Goal: Information Seeking & Learning: Learn about a topic

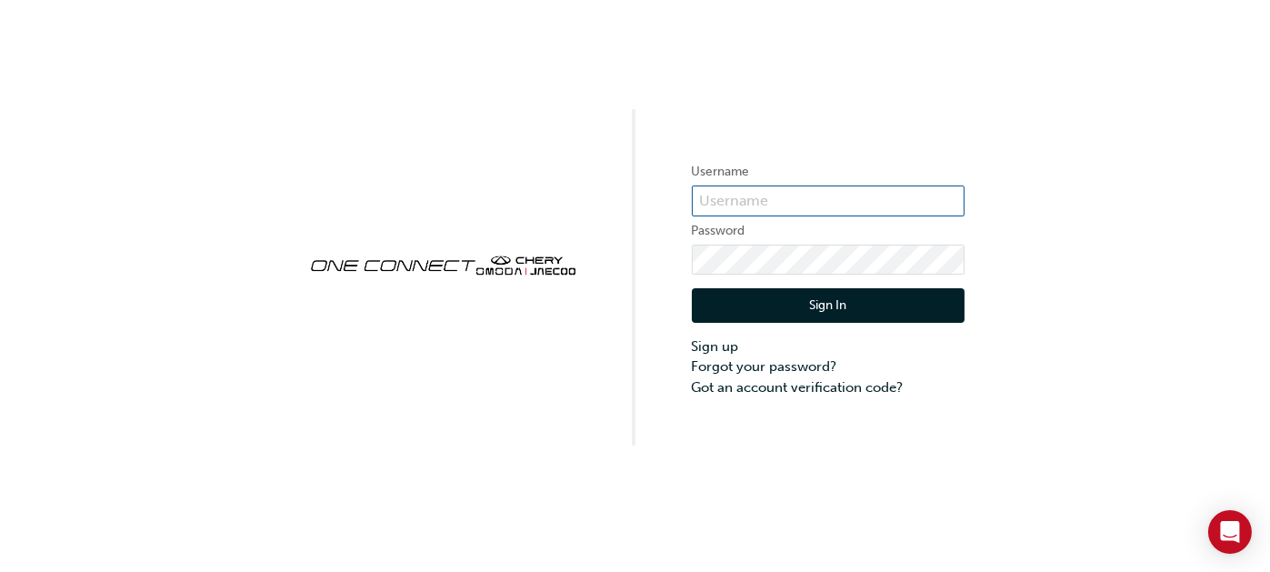
type input "OJAU286"
click at [822, 299] on button "Sign In" at bounding box center [828, 305] width 273 height 35
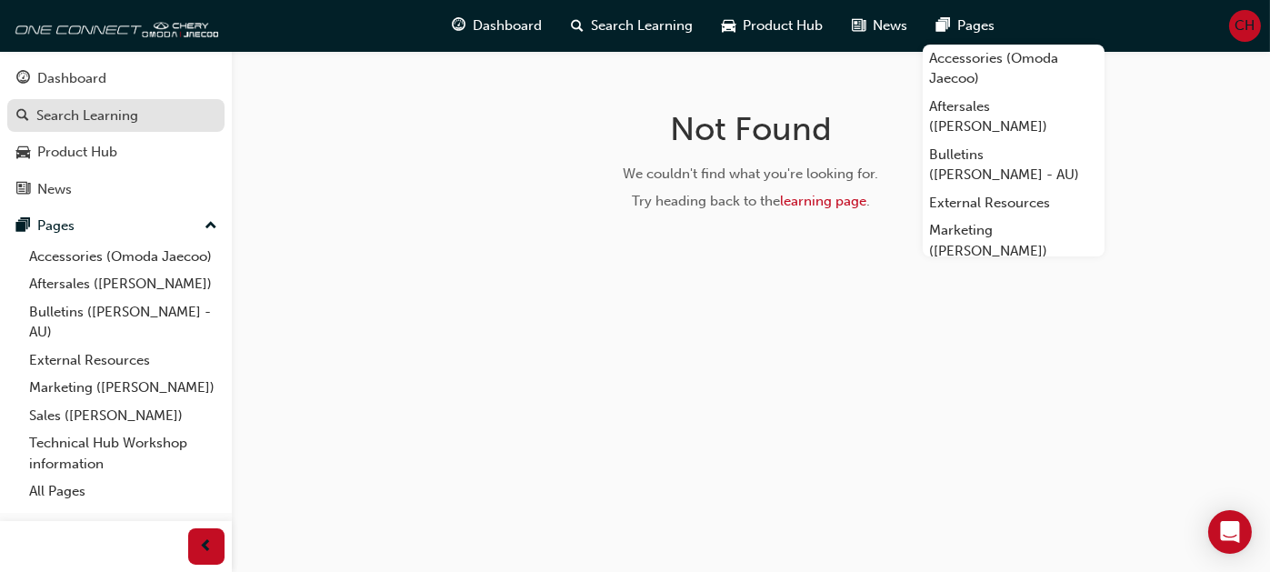
click at [102, 122] on div "Search Learning" at bounding box center [87, 115] width 102 height 21
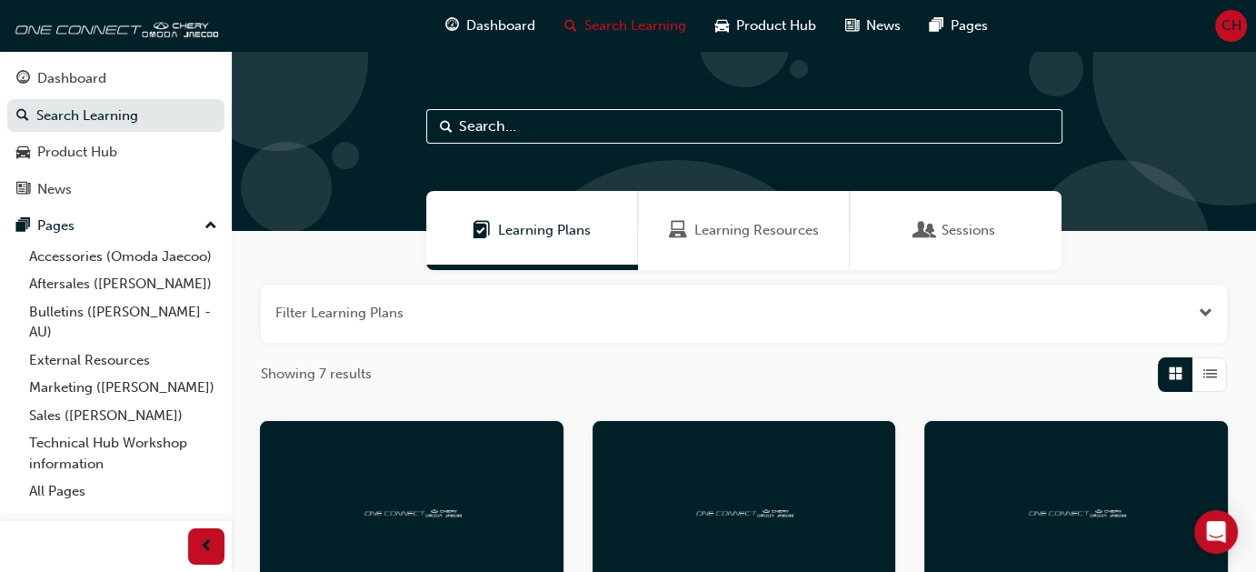
click at [746, 233] on span "Learning Resources" at bounding box center [757, 230] width 125 height 21
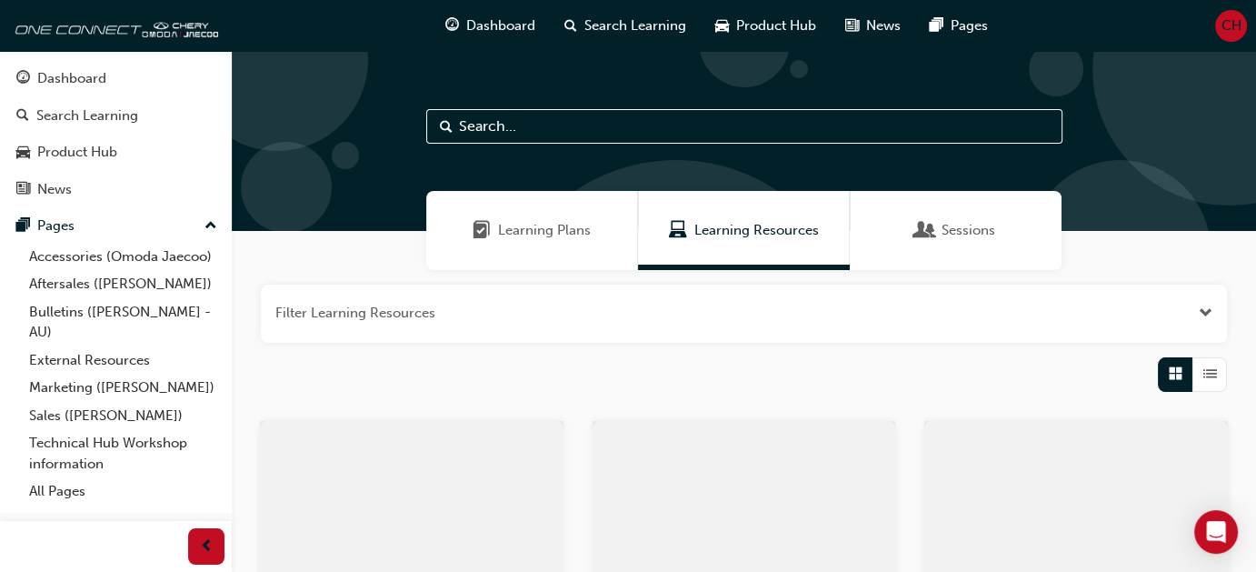
click at [506, 125] on input "text" at bounding box center [744, 126] width 636 height 35
type input "parts"
click at [515, 229] on span "Learning Plans" at bounding box center [544, 230] width 93 height 21
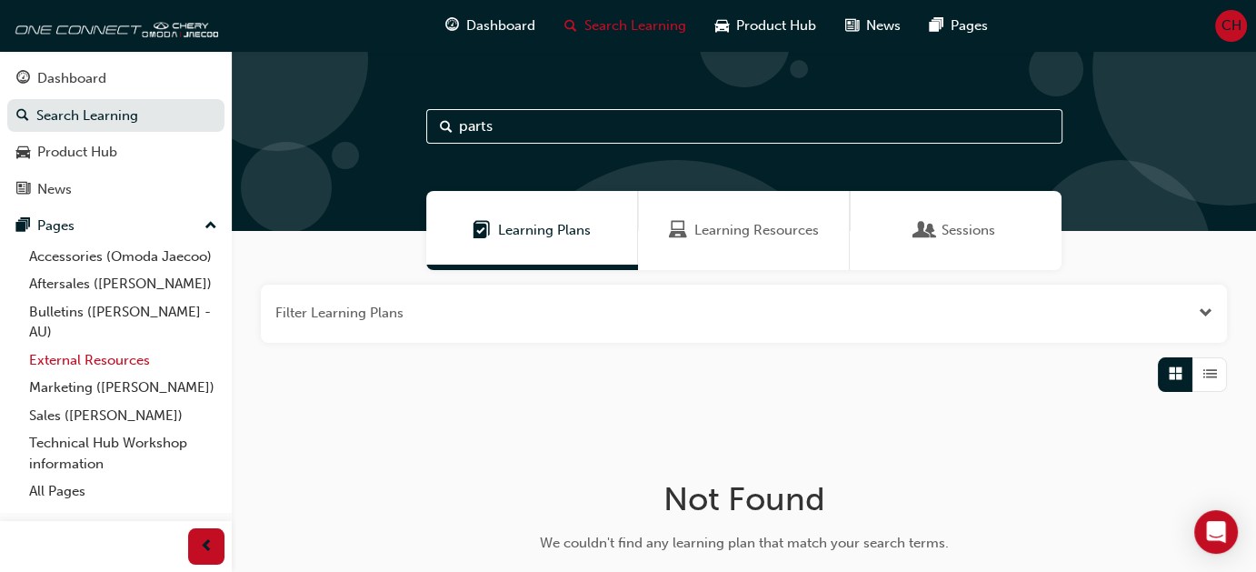
click at [84, 355] on link "External Resources" at bounding box center [123, 360] width 203 height 28
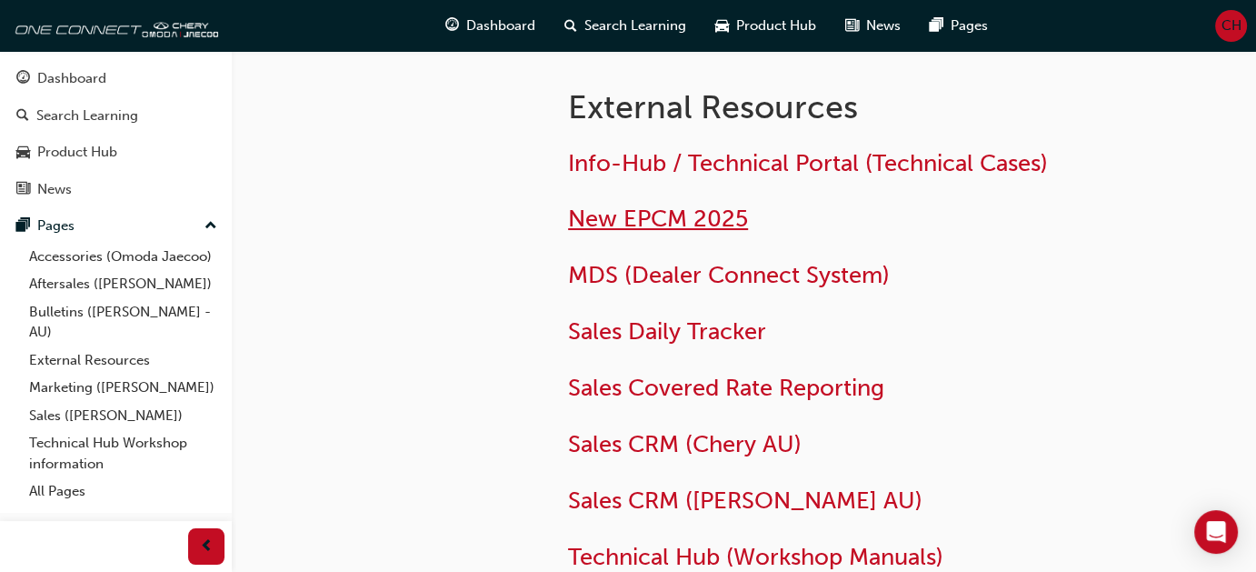
click at [706, 221] on span "New EPCM 2025" at bounding box center [658, 219] width 180 height 28
